Goal: Task Accomplishment & Management: Use online tool/utility

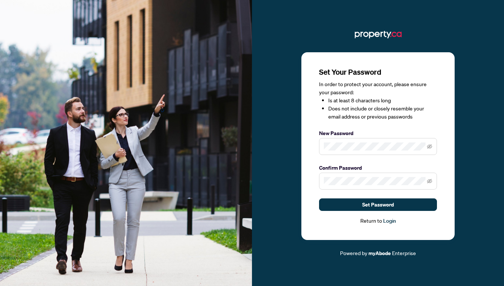
click at [375, 120] on li "Does not include or closely resemble your email address or previous passwords" at bounding box center [382, 113] width 109 height 16
click at [429, 147] on icon "eye-invisible" at bounding box center [429, 146] width 5 height 5
click at [431, 182] on icon "eye-invisible" at bounding box center [429, 181] width 5 height 5
click at [367, 206] on span "Set Password" at bounding box center [378, 205] width 32 height 12
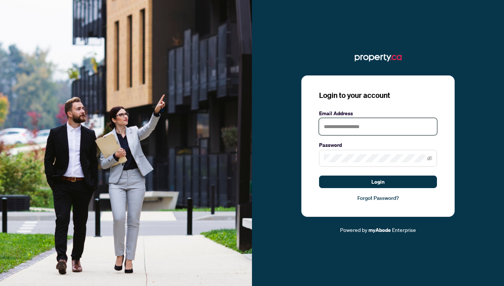
click at [333, 128] on input "text" at bounding box center [378, 126] width 118 height 17
type input "*"
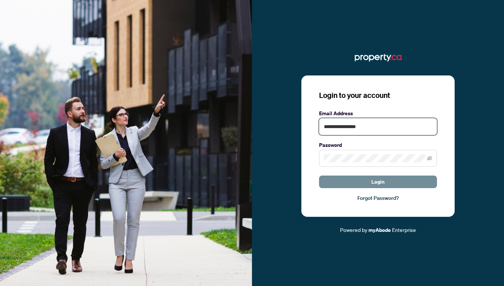
type input "**********"
click at [369, 181] on button "Login" at bounding box center [378, 182] width 118 height 13
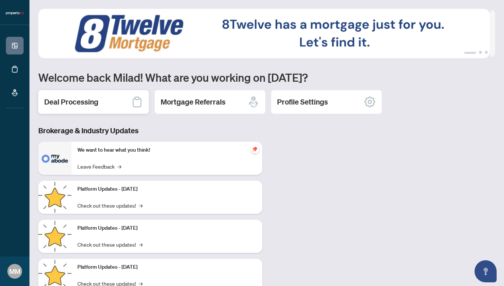
click at [133, 99] on icon at bounding box center [137, 102] width 9 height 11
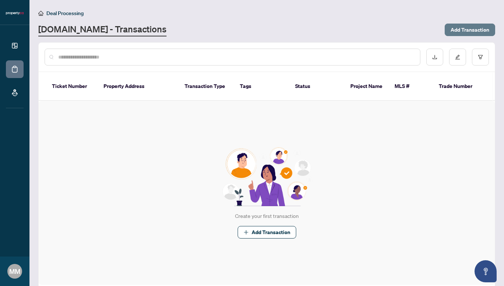
click at [450, 28] on span "Add Transaction" at bounding box center [469, 30] width 39 height 12
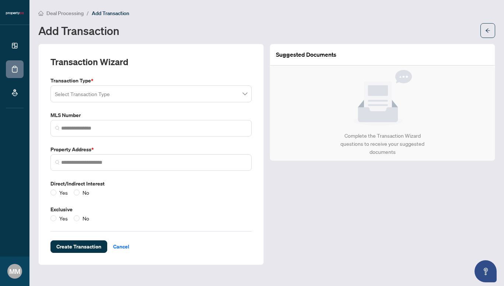
click at [102, 95] on input "search" at bounding box center [148, 95] width 186 height 16
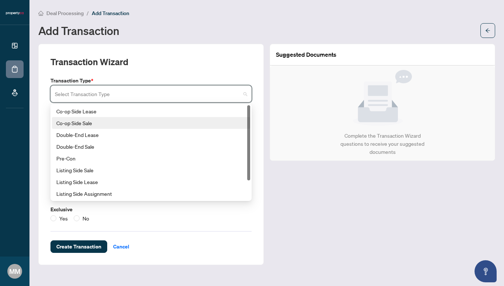
click at [96, 121] on div "Co-op Side Sale" at bounding box center [150, 123] width 189 height 8
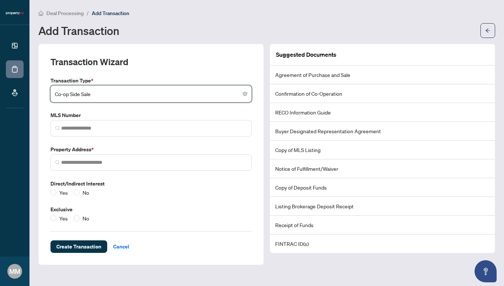
click at [297, 76] on li "Agreement of Purchase and Sale" at bounding box center [382, 75] width 225 height 19
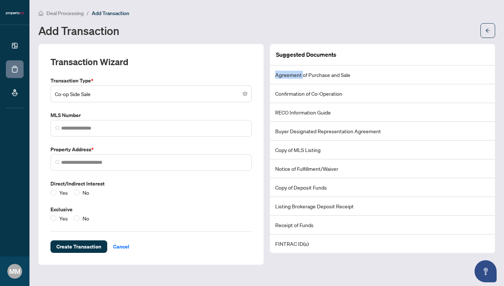
click at [297, 76] on li "Agreement of Purchase and Sale" at bounding box center [382, 75] width 225 height 19
